Goal: Information Seeking & Learning: Learn about a topic

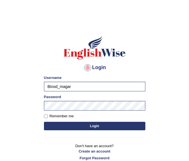
drag, startPoint x: 76, startPoint y: 88, endPoint x: 44, endPoint y: 86, distance: 32.0
click at [44, 86] on input "Binod_magar" at bounding box center [95, 87] width 102 height 10
type input "gangac"
click at [48, 127] on button "Login" at bounding box center [95, 126] width 102 height 8
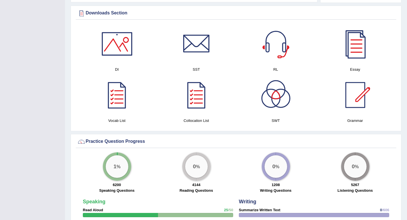
scroll to position [291, 0]
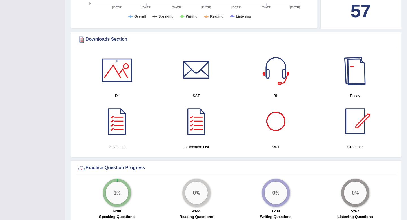
click at [189, 76] on div at bounding box center [355, 70] width 40 height 40
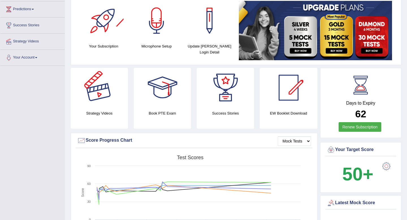
scroll to position [0, 0]
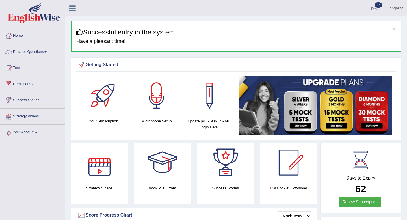
click at [110, 161] on div at bounding box center [100, 163] width 40 height 40
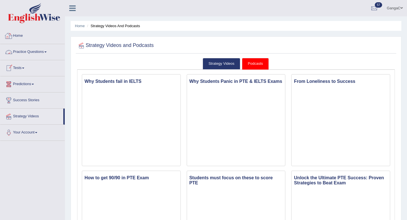
click at [8, 33] on div at bounding box center [9, 36] width 8 height 8
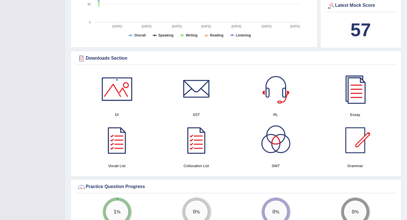
scroll to position [202, 0]
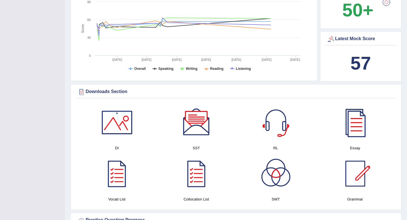
click at [191, 123] on div at bounding box center [197, 123] width 40 height 40
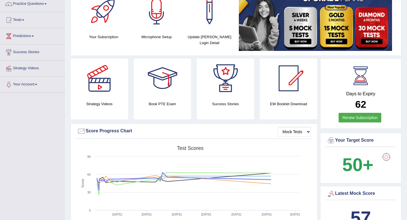
scroll to position [44, 0]
